Goal: Navigation & Orientation: Find specific page/section

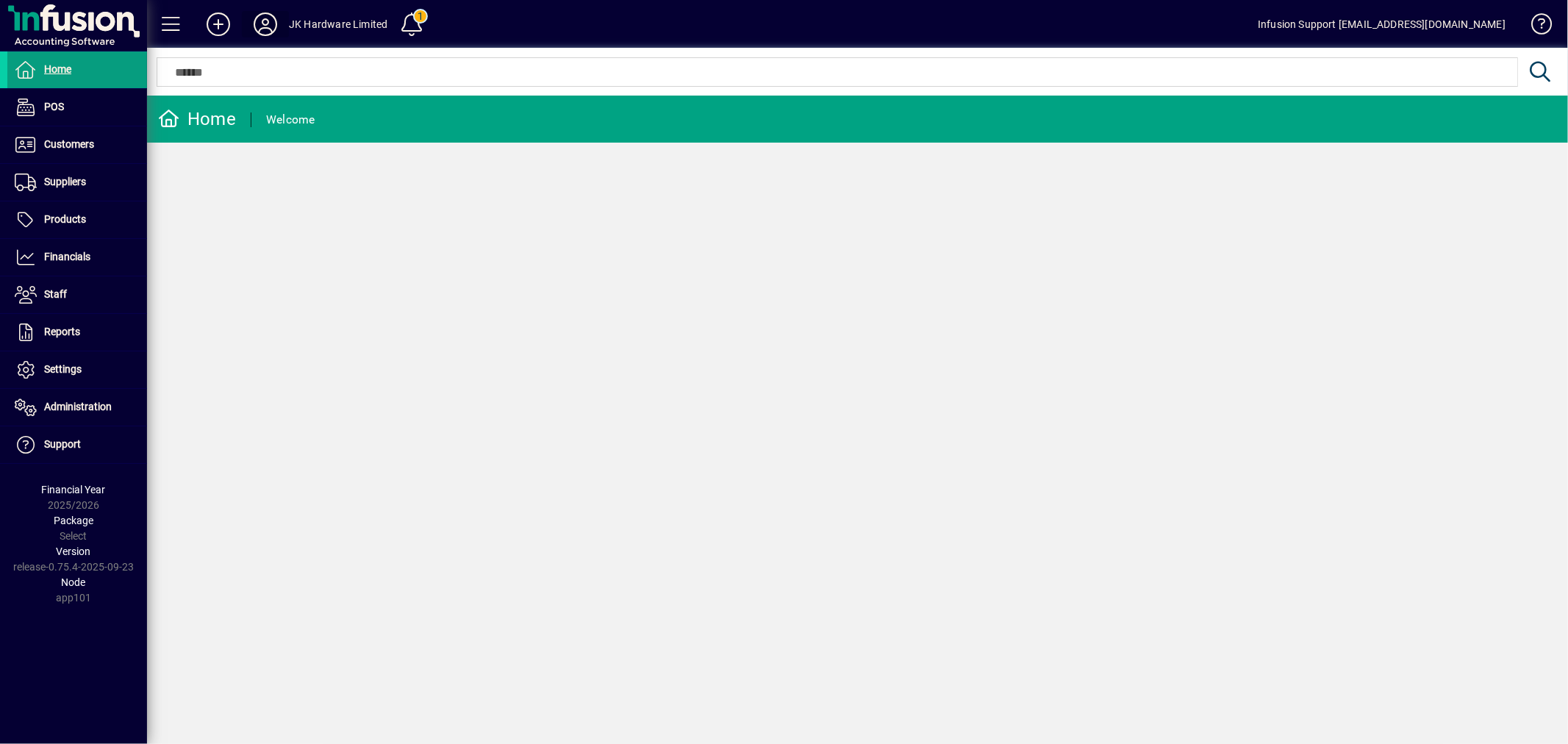
click at [268, 17] on icon at bounding box center [265, 24] width 29 height 23
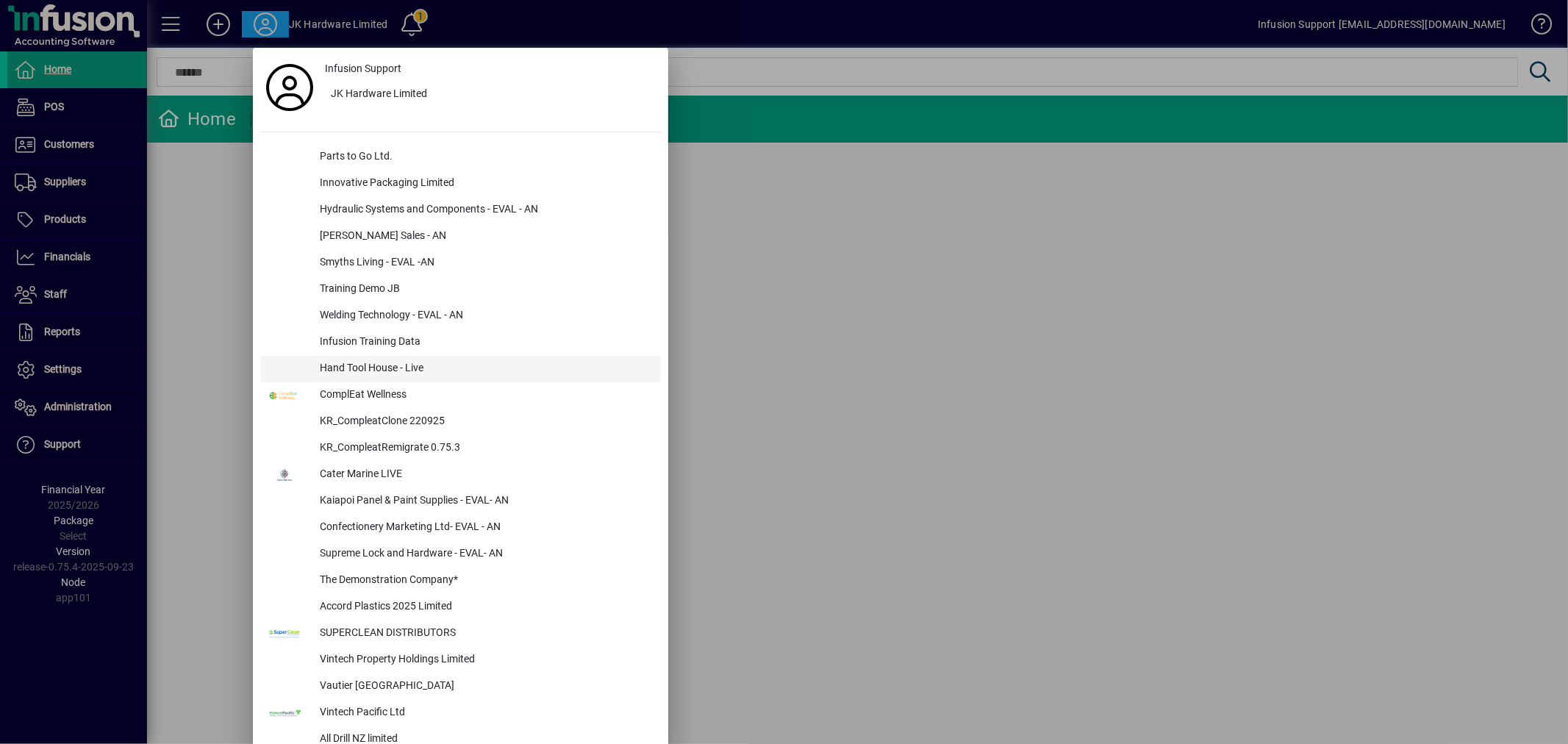
click at [369, 367] on div "Hand Tool House - Live" at bounding box center [484, 369] width 353 height 27
